Goal: Transaction & Acquisition: Purchase product/service

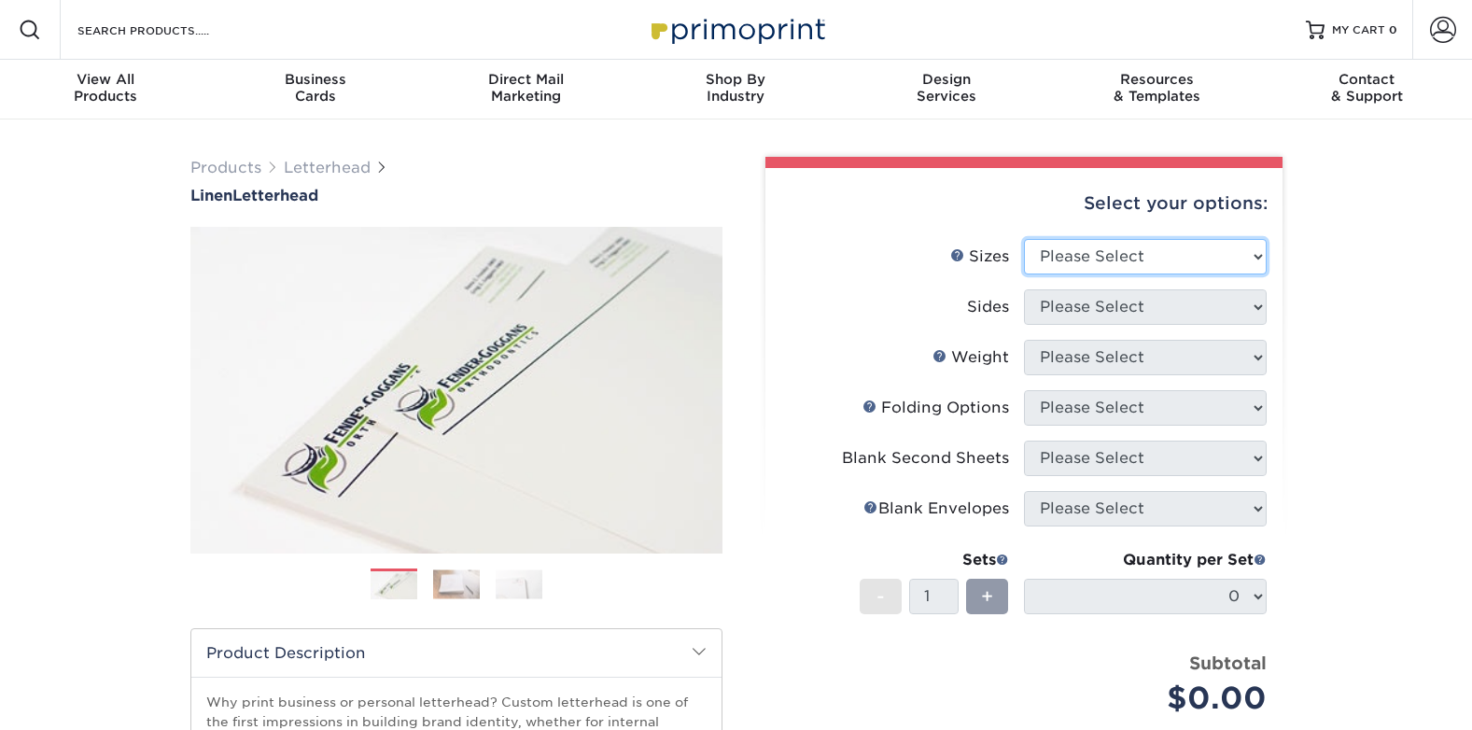
click at [1199, 260] on select "Please Select 5.5" x 8.5" 8.5" x 11" 8.5" x 14" 11" x 17"" at bounding box center [1145, 256] width 243 height 35
select select "8.50x11.00"
click at [1024, 239] on select "Please Select 5.5" x 8.5" 8.5" x 11" 8.5" x 14" 11" x 17"" at bounding box center [1145, 256] width 243 height 35
click at [1106, 314] on select "Please Select Print Both Sides Print Front Only" at bounding box center [1145, 306] width 243 height 35
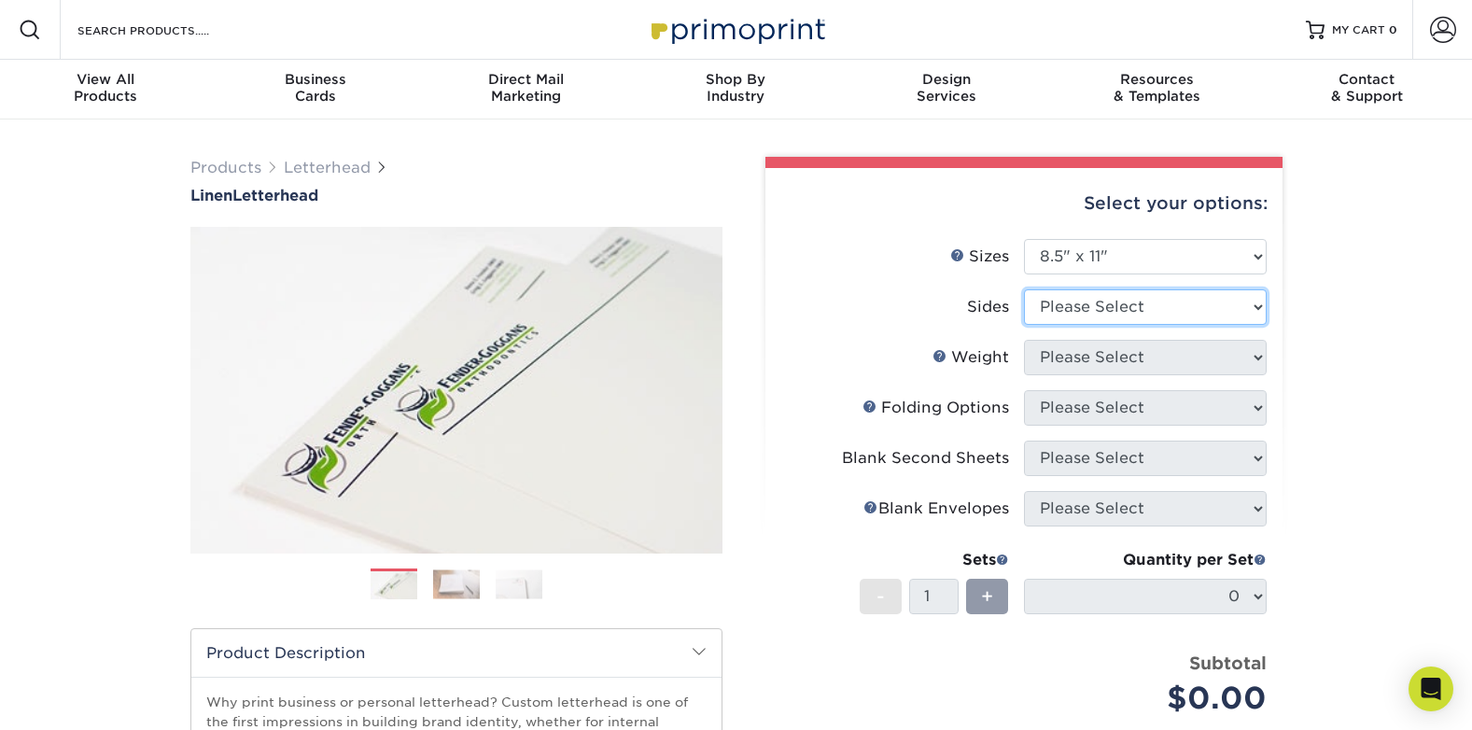
select select "32d3c223-f82c-492b-b915-ba065a00862f"
click at [1024, 289] on select "Please Select Print Both Sides Print Front Only" at bounding box center [1145, 306] width 243 height 35
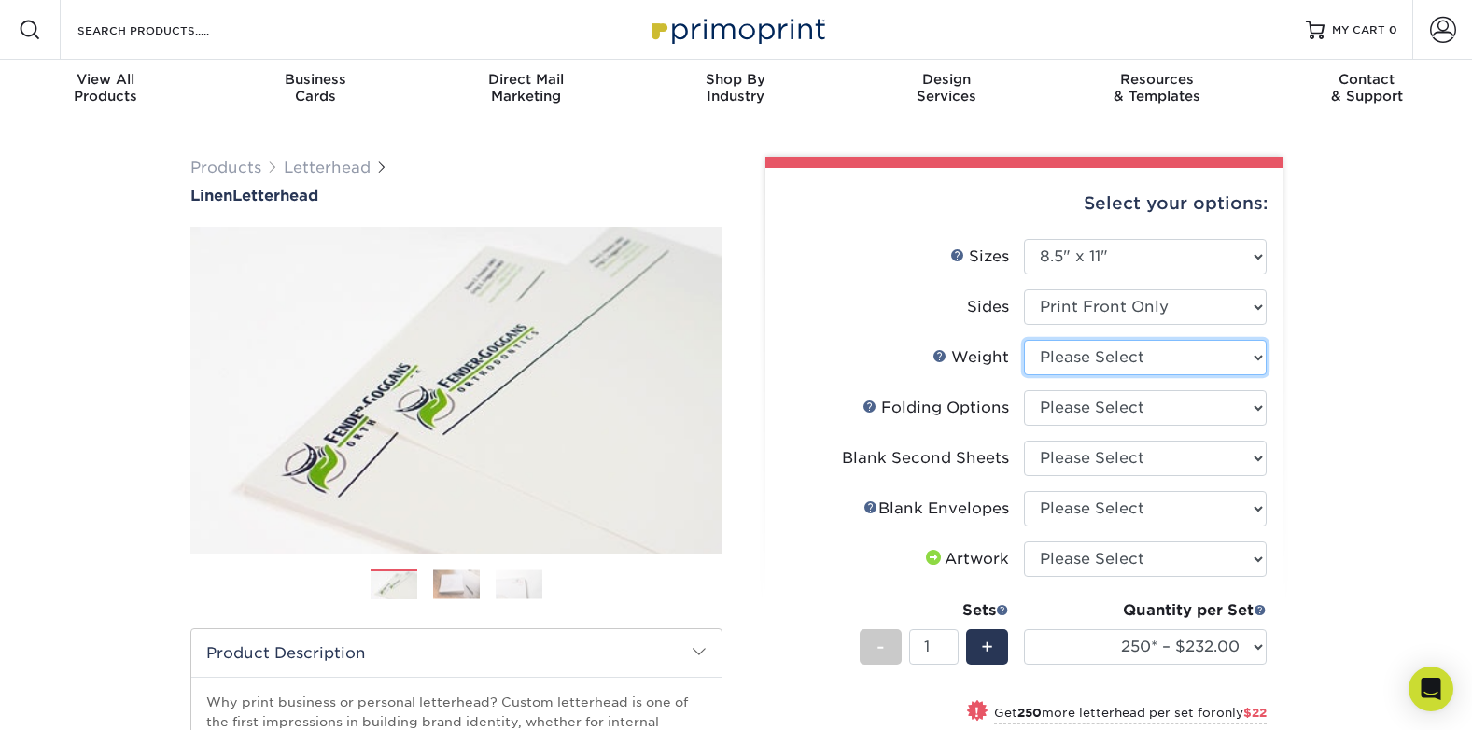
click at [1175, 354] on select "Please Select 70LB" at bounding box center [1145, 357] width 243 height 35
select select "70LB"
click at [1024, 340] on select "Please Select 70LB" at bounding box center [1145, 357] width 243 height 35
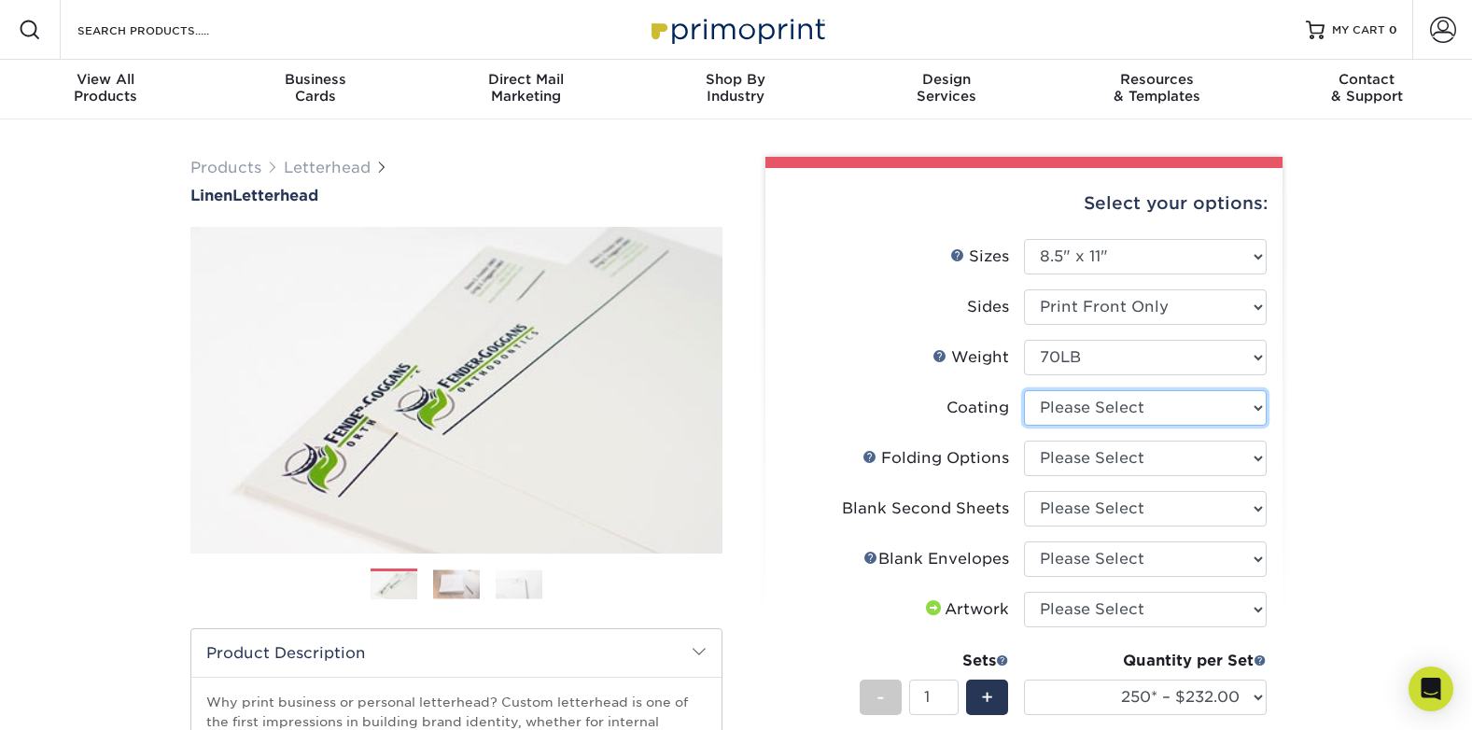
click at [1238, 406] on select at bounding box center [1145, 407] width 243 height 35
select select "3e7618de-abca-4bda-9f97-8b9129e913d8"
click at [1024, 390] on select at bounding box center [1145, 407] width 243 height 35
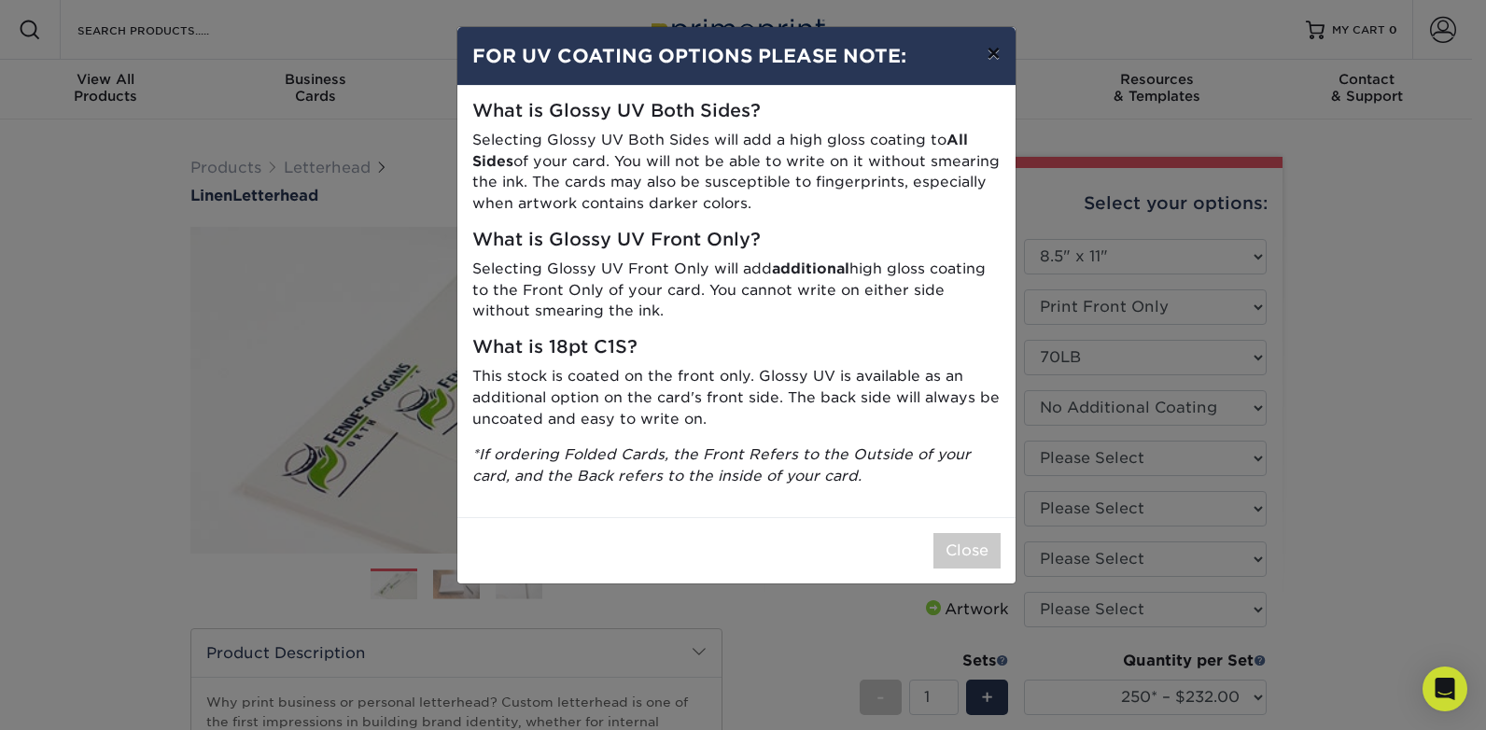
click at [986, 58] on button "×" at bounding box center [992, 53] width 43 height 52
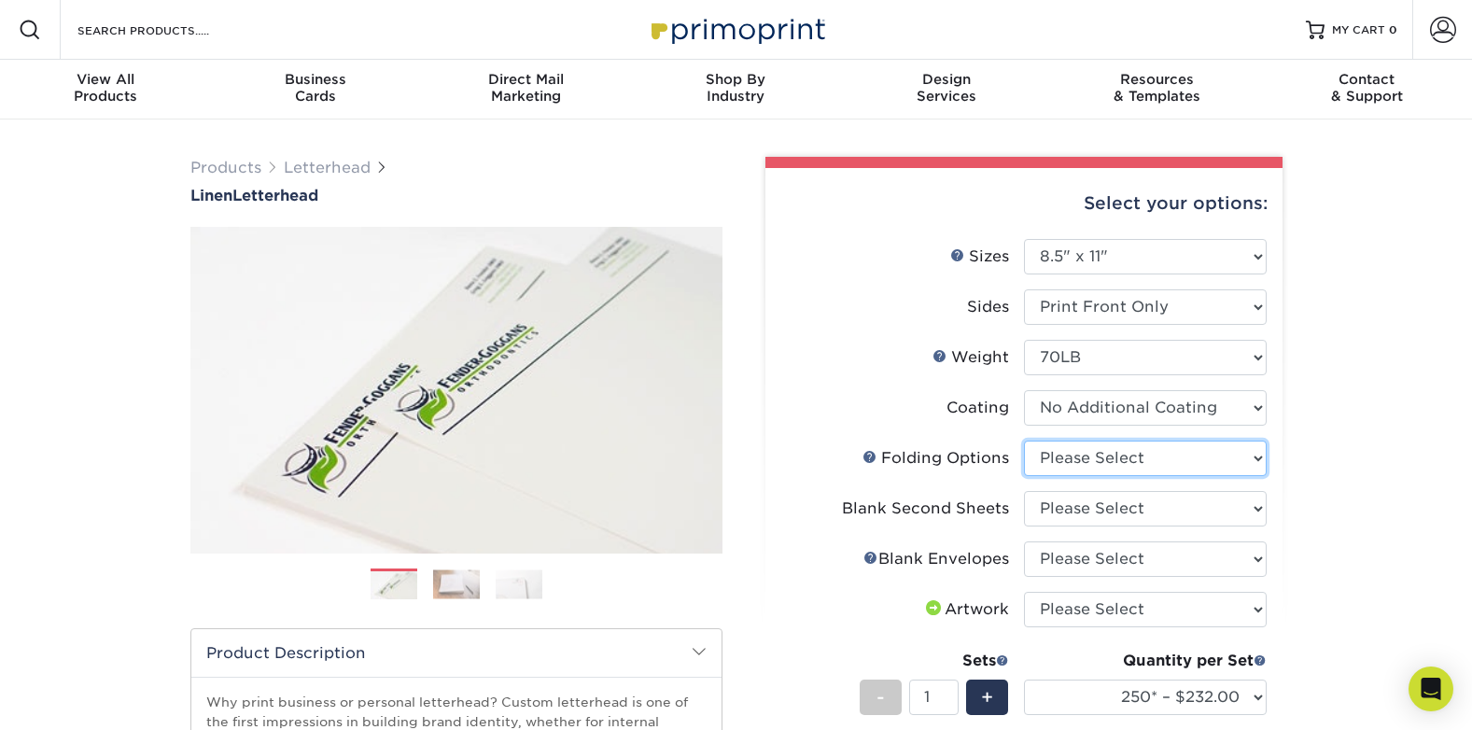
click at [1133, 467] on select "Please Select FLAT - No Folding Accordion Fold Half-Fold (Vertical) Half-Fold (…" at bounding box center [1145, 457] width 243 height 35
select select "9b1d5825-34d1-4721-9874-ed79abb003d7"
click at [1024, 440] on select "Please Select FLAT - No Folding Accordion Fold Half-Fold (Vertical) Half-Fold (…" at bounding box center [1145, 457] width 243 height 35
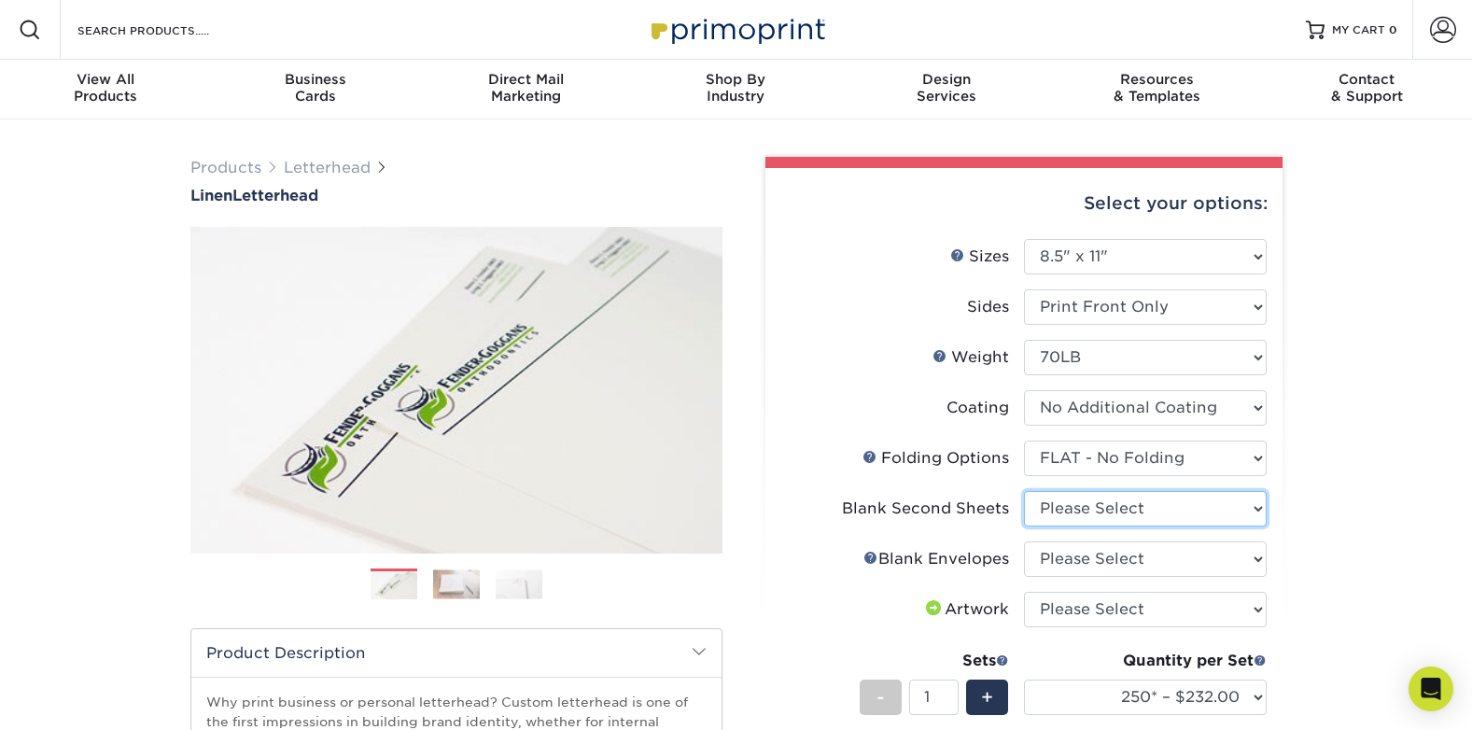
click at [1055, 519] on select "Please Select No second blank sheets Yes 250 blank sheets Yes 500 blank sheets …" at bounding box center [1145, 508] width 243 height 35
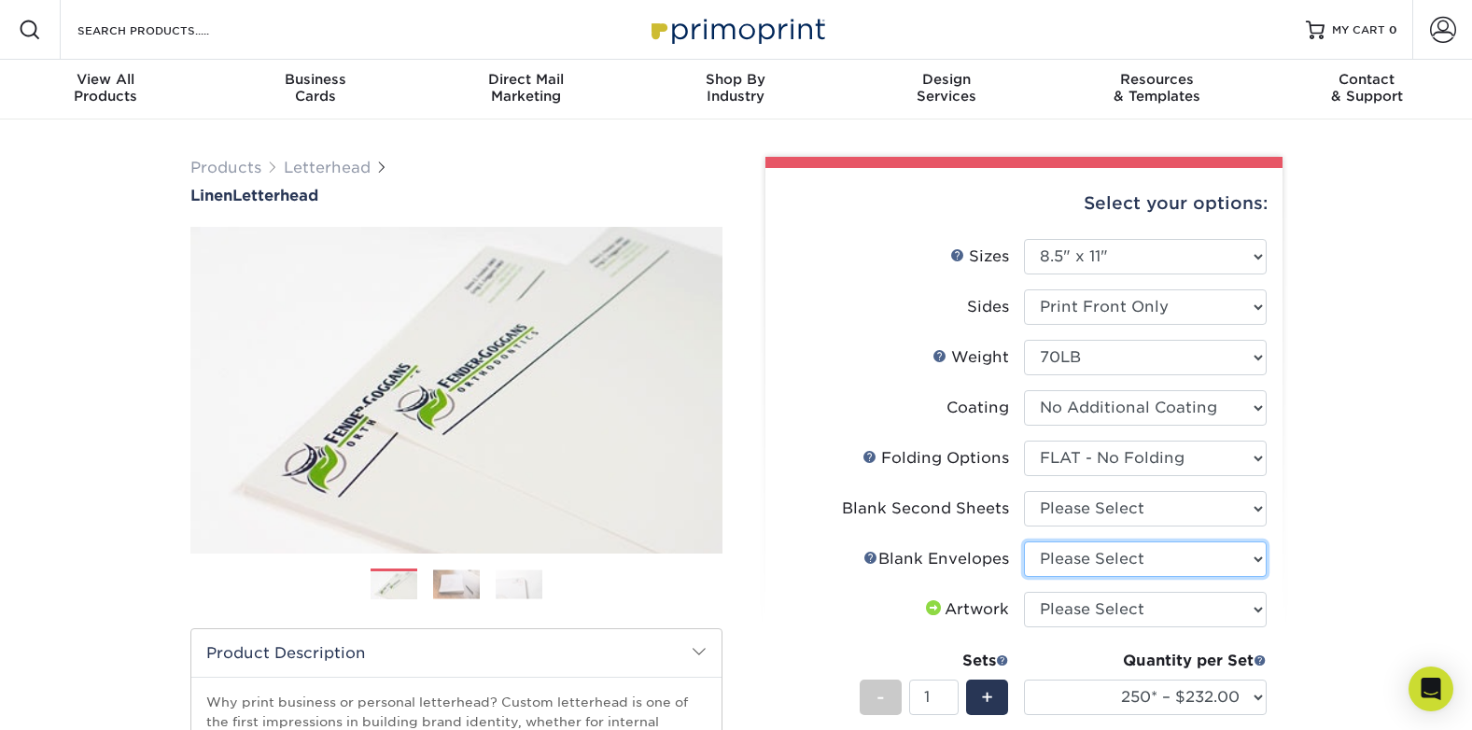
click at [1063, 570] on select "Please Select No Blank Envelopes Yes 1000 Linen Envelopes NO 10 Yes 10000 Linen…" at bounding box center [1145, 558] width 243 height 35
click at [1063, 569] on select "Please Select No Blank Envelopes Yes 1000 Linen Envelopes NO 10 Yes 10000 Linen…" at bounding box center [1145, 558] width 243 height 35
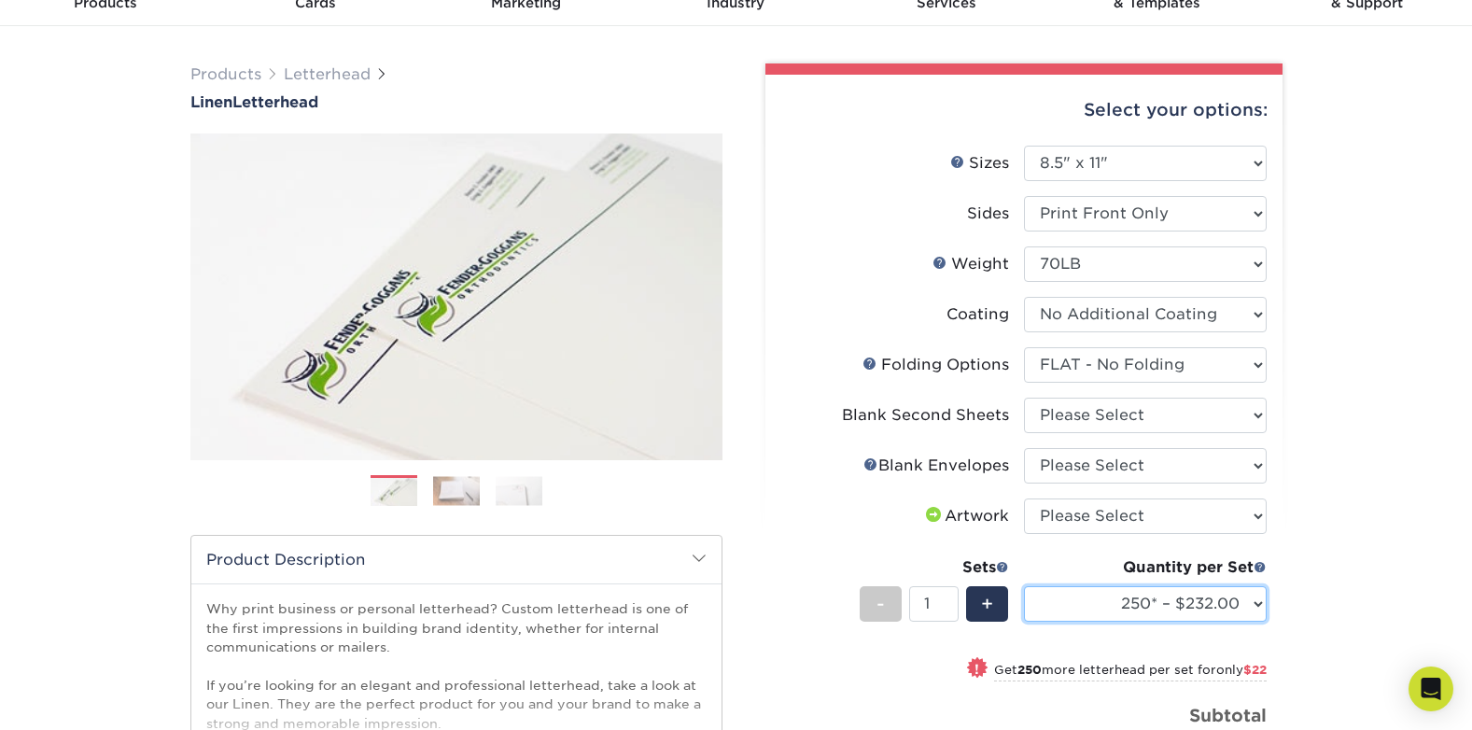
click at [1226, 608] on select "250* – $232.00 500* – $254.00 750 – $269.00 1000 – $283.00 1500 – $327.00 2000 …" at bounding box center [1145, 603] width 243 height 35
select select "500* – $254.00"
click at [1024, 586] on select "250* – $232.00 500* – $254.00 750 – $269.00 1000 – $283.00 1500 – $327.00 2000 …" at bounding box center [1145, 603] width 243 height 35
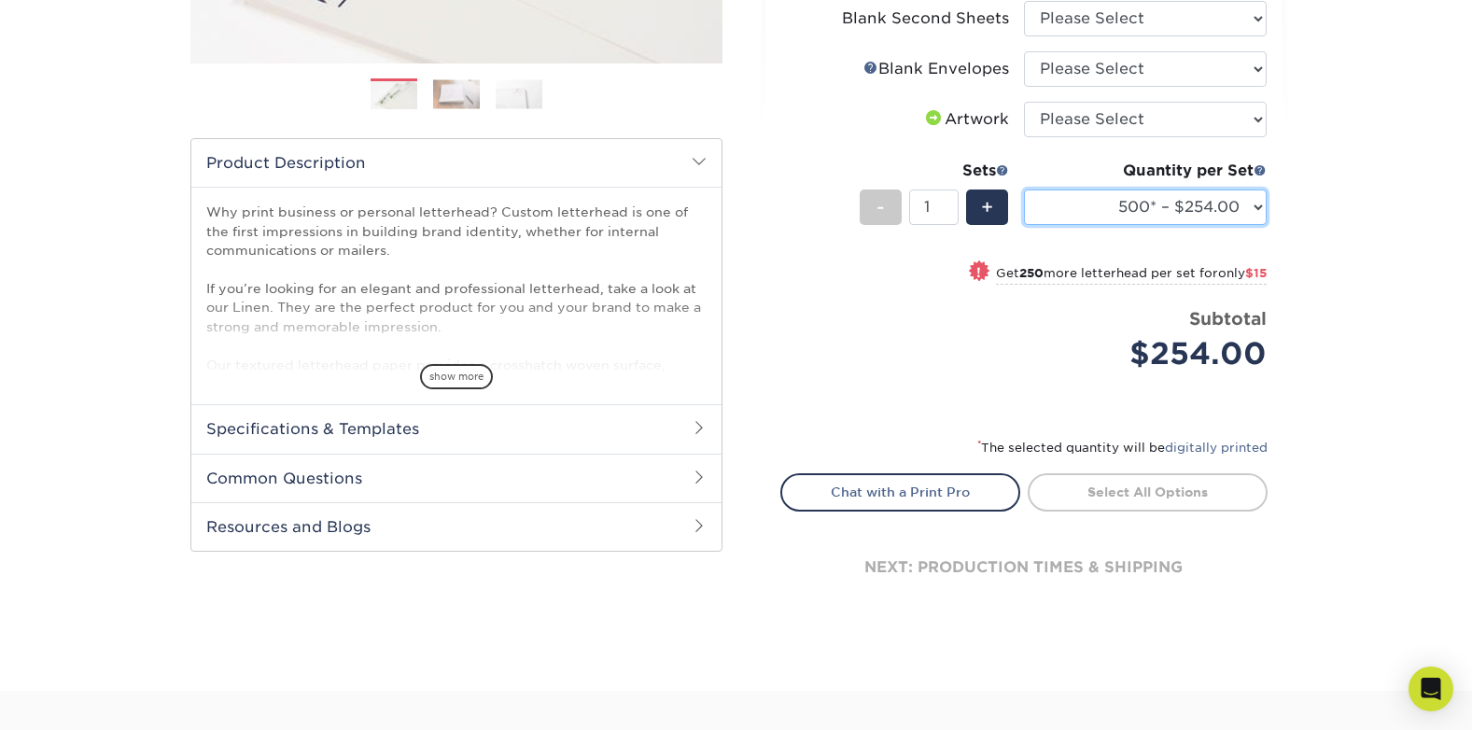
scroll to position [0, 0]
